Goal: Transaction & Acquisition: Purchase product/service

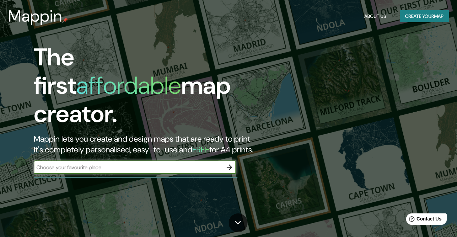
paste input "casa [PERSON_NAME] paseo [PERSON_NAME] [GEOGRAPHIC_DATA]"
type input "casa [PERSON_NAME] paseo [PERSON_NAME] [GEOGRAPHIC_DATA]"
click at [234, 160] on button "button" at bounding box center [228, 166] width 13 height 13
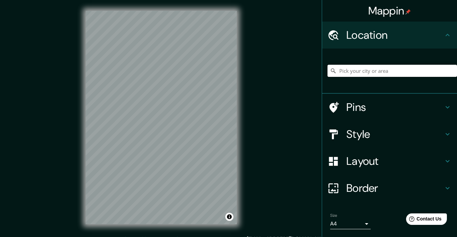
click at [381, 76] on input "Pick your city or area" at bounding box center [391, 71] width 129 height 12
paste input "casa [PERSON_NAME] paseo [PERSON_NAME] [GEOGRAPHIC_DATA]"
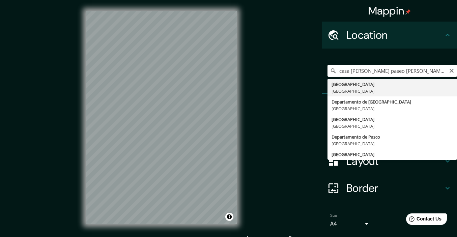
type input "[GEOGRAPHIC_DATA], [GEOGRAPHIC_DATA]"
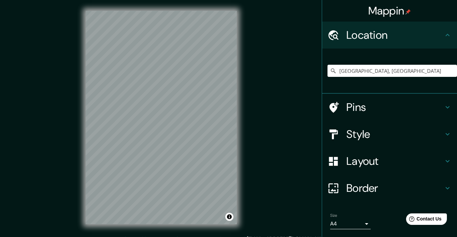
click at [215, 139] on div "© Mapbox © OpenStreetMap Improve this map" at bounding box center [161, 117] width 173 height 235
click at [388, 71] on input "[GEOGRAPHIC_DATA], [GEOGRAPHIC_DATA]" at bounding box center [391, 71] width 129 height 12
paste input "casa [PERSON_NAME] paseo [PERSON_NAME] [GEOGRAPHIC_DATA]"
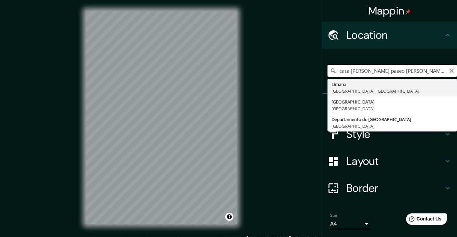
type input "casa [PERSON_NAME] paseo [PERSON_NAME] [GEOGRAPHIC_DATA]"
click at [450, 70] on icon "Clear" at bounding box center [451, 70] width 5 height 5
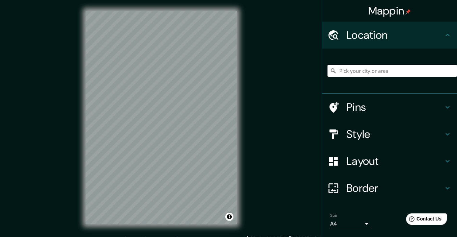
paste input "[STREET_ADDRESS]"
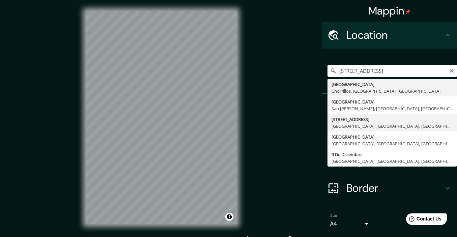
type input "[STREET_ADDRESS]"
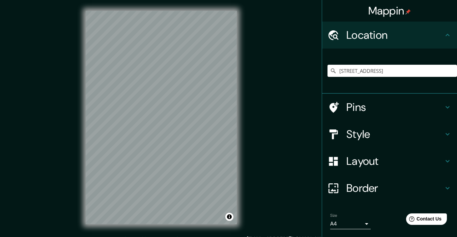
click at [387, 141] on div "Style" at bounding box center [389, 134] width 135 height 27
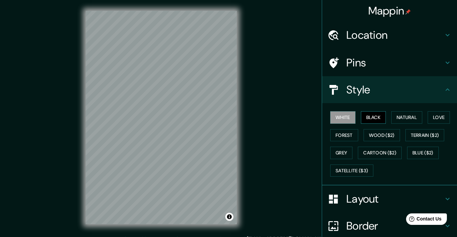
click at [379, 117] on button "Black" at bounding box center [373, 117] width 25 height 12
click at [407, 118] on button "Natural" at bounding box center [406, 117] width 31 height 12
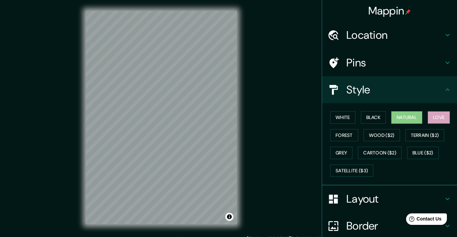
click at [438, 116] on button "Love" at bounding box center [438, 117] width 22 height 12
click at [370, 193] on h4 "Layout" at bounding box center [394, 198] width 97 height 13
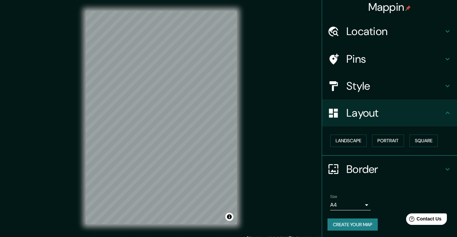
scroll to position [3, 0]
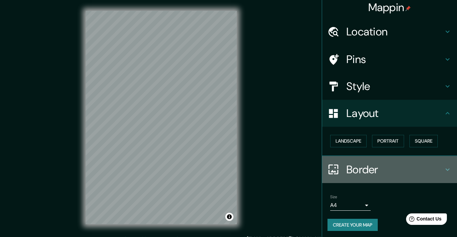
click at [375, 169] on h4 "Border" at bounding box center [394, 169] width 97 height 13
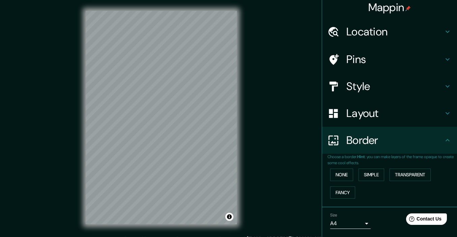
click at [358, 174] on div "None Simple Transparent Fancy" at bounding box center [391, 183] width 129 height 35
click at [365, 173] on button "Simple" at bounding box center [371, 175] width 26 height 12
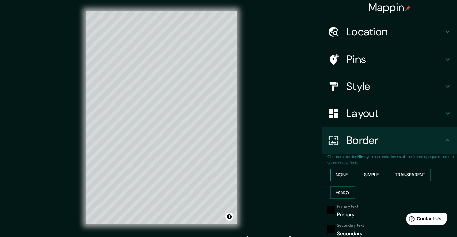
click at [344, 172] on button "None" at bounding box center [341, 175] width 23 height 12
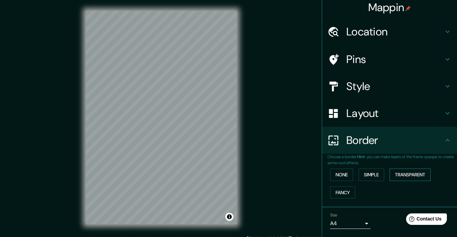
click at [407, 175] on button "Transparent" at bounding box center [409, 175] width 41 height 12
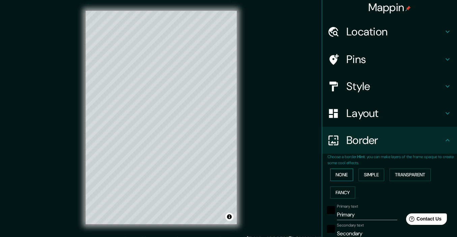
click at [347, 172] on button "None" at bounding box center [341, 175] width 23 height 12
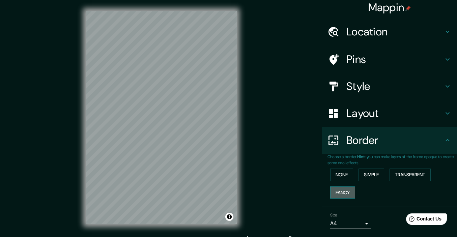
click at [343, 188] on button "Fancy" at bounding box center [342, 192] width 25 height 12
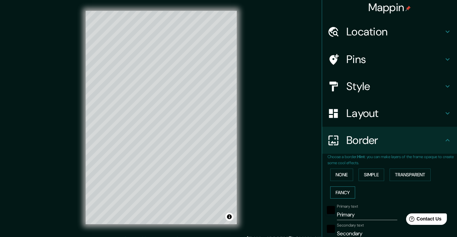
click at [343, 188] on button "Fancy" at bounding box center [342, 192] width 25 height 12
type input "179"
type input "36"
type input "18"
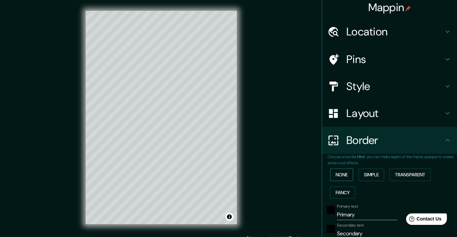
click at [346, 170] on button "None" at bounding box center [341, 175] width 23 height 12
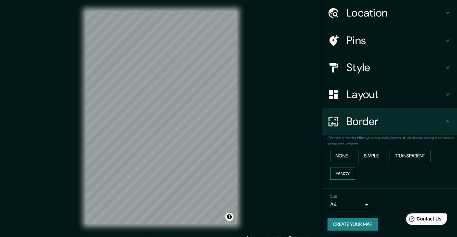
scroll to position [22, 0]
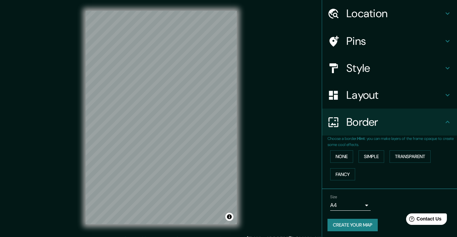
click at [358, 199] on body "Mappin Location [STREET_ADDRESS] Pins Style Layout Border Choose a border. Hint…" at bounding box center [228, 118] width 457 height 237
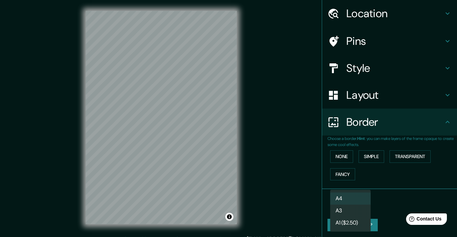
click at [354, 210] on li "A3" at bounding box center [350, 211] width 40 height 12
click at [357, 204] on body "Mappin Location [STREET_ADDRESS] Pins Style Layout Border Choose a border. Hint…" at bounding box center [228, 118] width 457 height 237
click at [352, 199] on li "A4" at bounding box center [350, 198] width 40 height 12
type input "single"
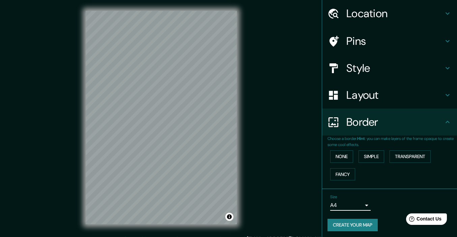
click at [386, 193] on div "Size A4 single" at bounding box center [389, 203] width 124 height 22
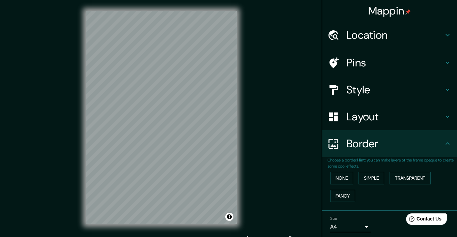
scroll to position [0, 0]
click at [393, 125] on div "Layout" at bounding box center [389, 116] width 135 height 27
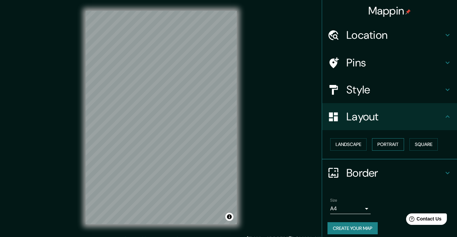
click at [387, 140] on button "Portrait" at bounding box center [388, 144] width 32 height 12
click at [359, 139] on button "Landscape" at bounding box center [348, 144] width 36 height 12
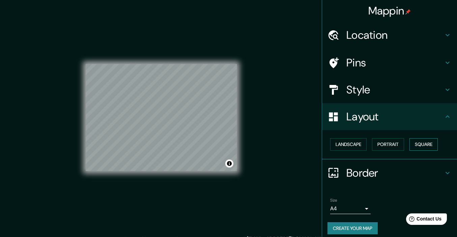
click at [426, 143] on button "Square" at bounding box center [423, 144] width 28 height 12
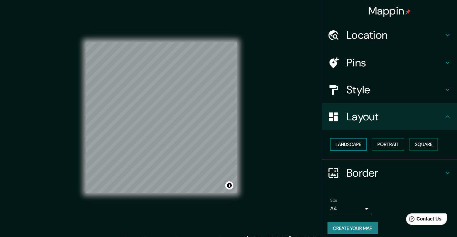
click at [354, 140] on button "Landscape" at bounding box center [348, 144] width 36 height 12
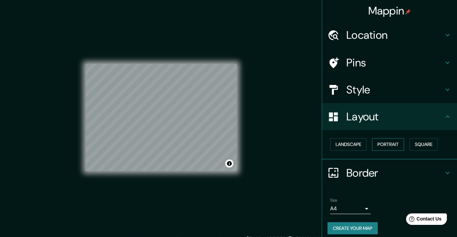
click at [380, 143] on button "Portrait" at bounding box center [388, 144] width 32 height 12
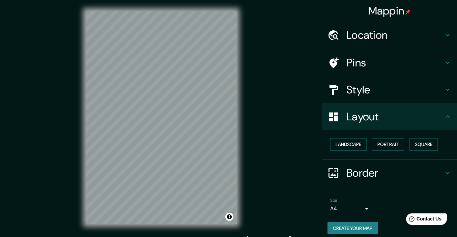
click at [386, 84] on h4 "Style" at bounding box center [394, 89] width 97 height 13
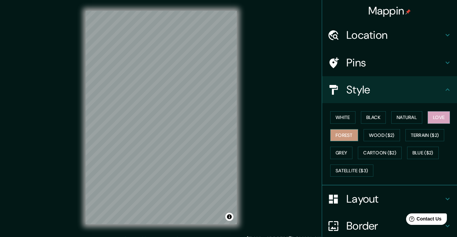
click at [341, 134] on button "Forest" at bounding box center [344, 135] width 28 height 12
click at [342, 150] on button "Grey" at bounding box center [341, 153] width 22 height 12
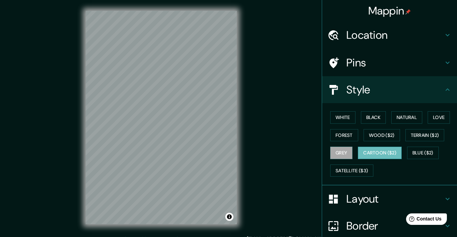
click at [372, 151] on button "Cartoon ($2)" at bounding box center [380, 153] width 44 height 12
click at [438, 153] on button "Blue ($2)" at bounding box center [423, 153] width 32 height 12
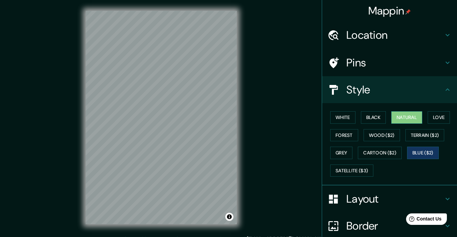
click at [402, 115] on button "Natural" at bounding box center [406, 117] width 31 height 12
click at [372, 112] on button "Black" at bounding box center [373, 117] width 25 height 12
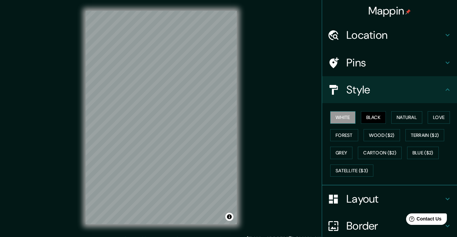
click at [354, 113] on button "White" at bounding box center [342, 117] width 25 height 12
click at [449, 122] on button "Love" at bounding box center [438, 117] width 22 height 12
